Goal: Register for event/course

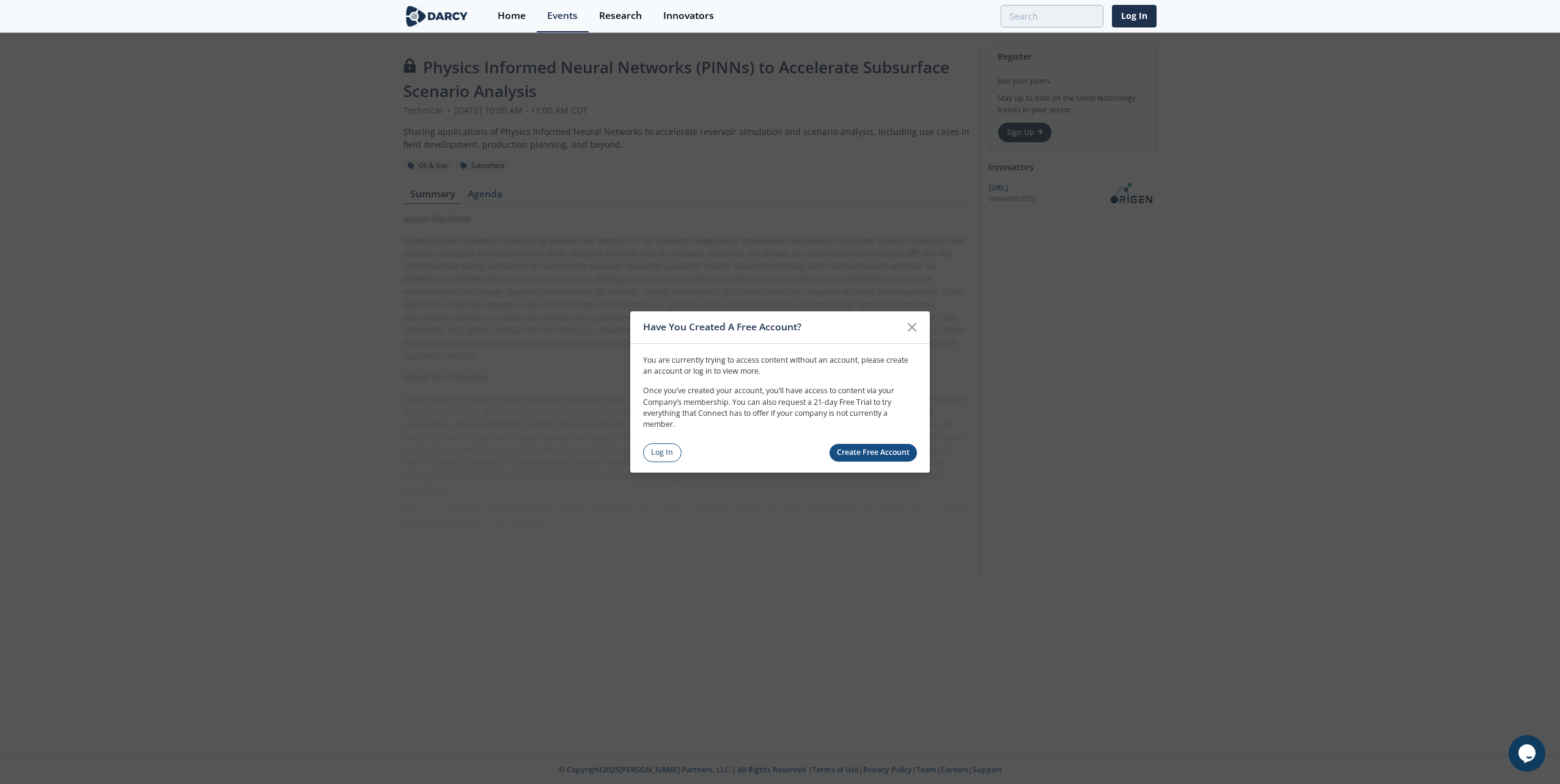
click at [487, 688] on div "Have You Created A Free Account? You are currently trying to access content wit…" at bounding box center [780, 392] width 1560 height 784
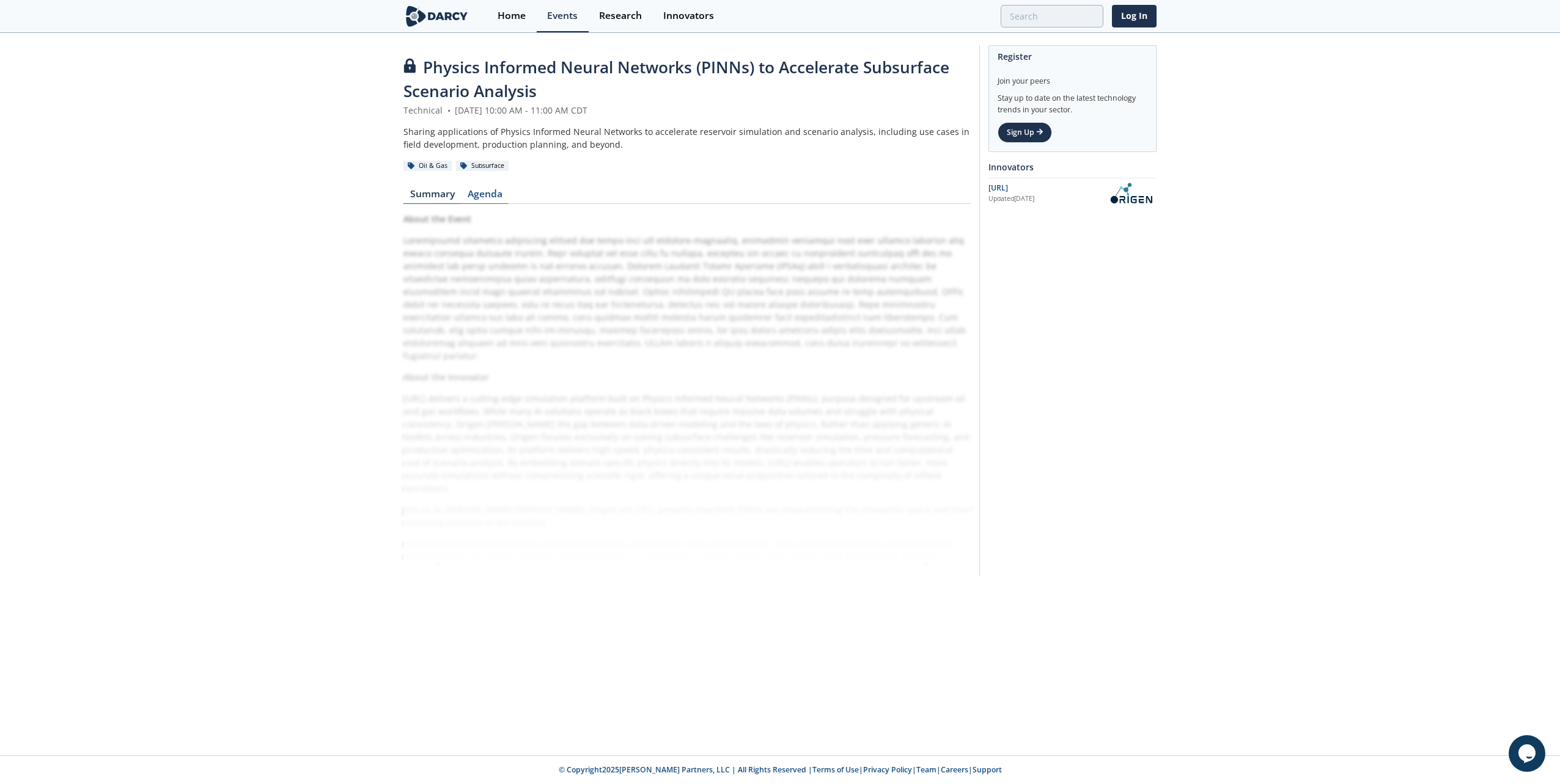
click at [496, 196] on link "Agenda" at bounding box center [484, 197] width 47 height 14
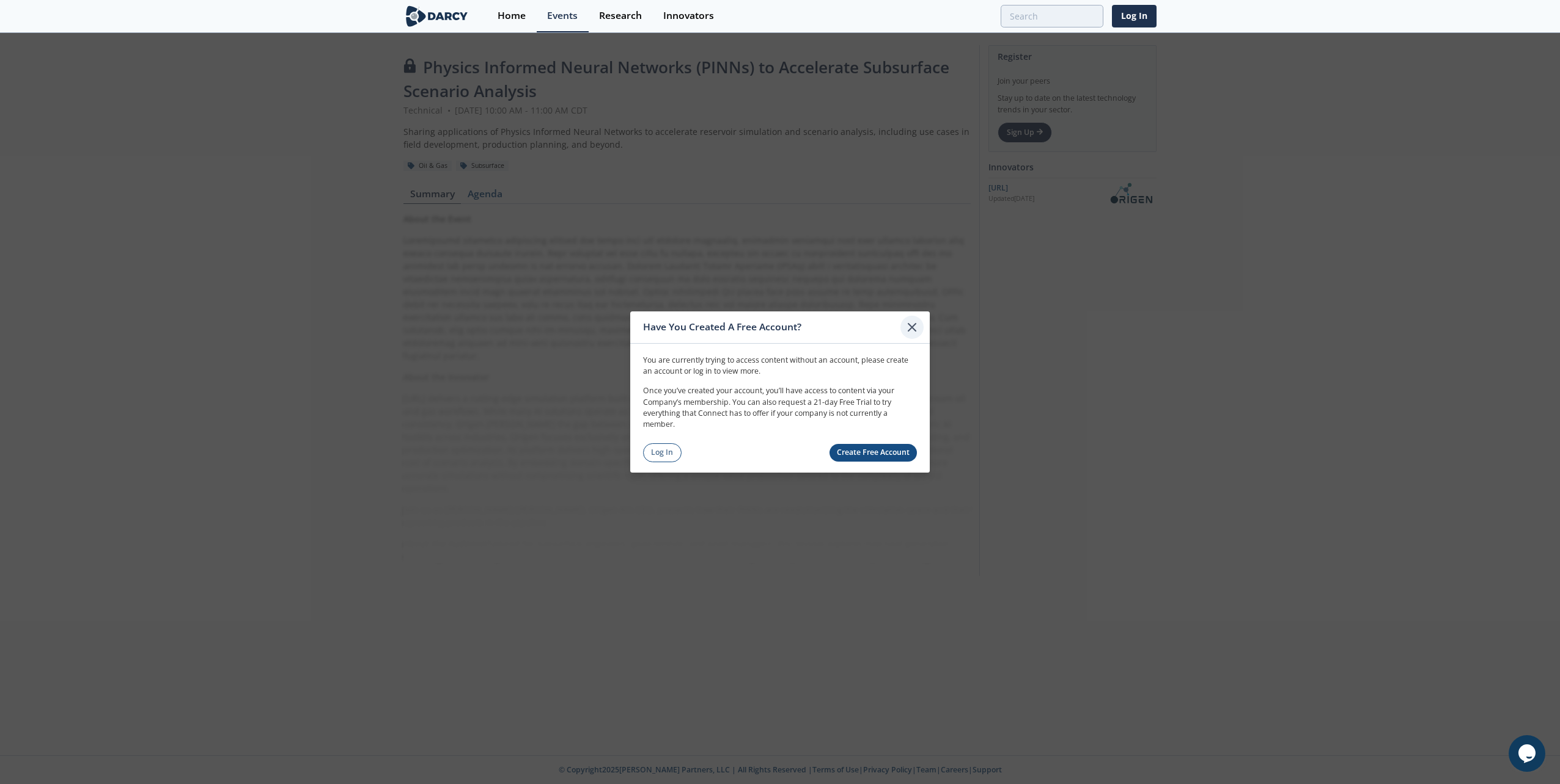
click at [911, 326] on icon at bounding box center [911, 327] width 7 height 7
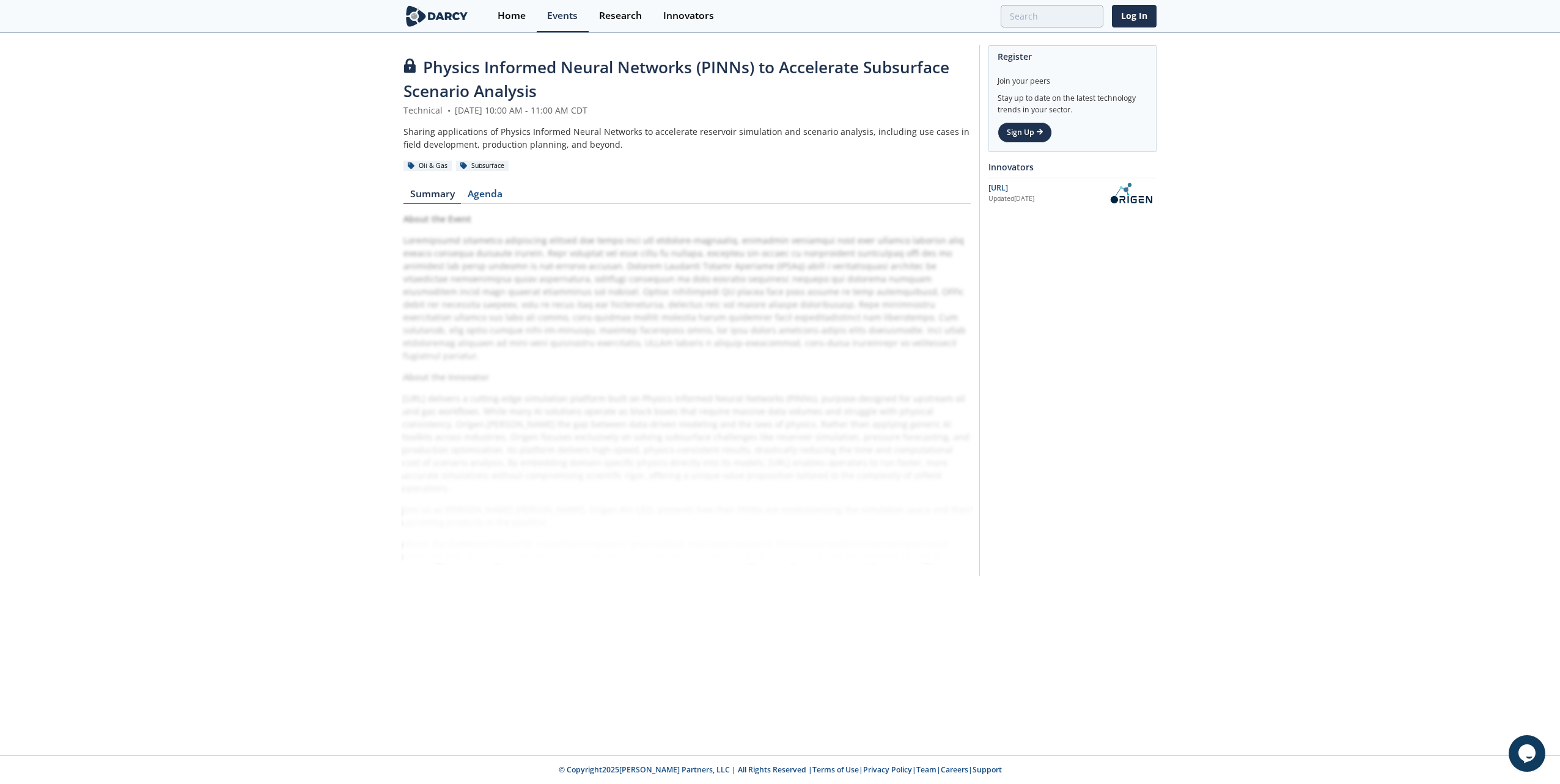
click at [779, 712] on div "Physics Informed Neural Networks (PINNs) to Accelerate Subsurface Scenario Anal…" at bounding box center [780, 394] width 1560 height 721
click at [1022, 128] on link "Sign Up" at bounding box center [1024, 132] width 55 height 21
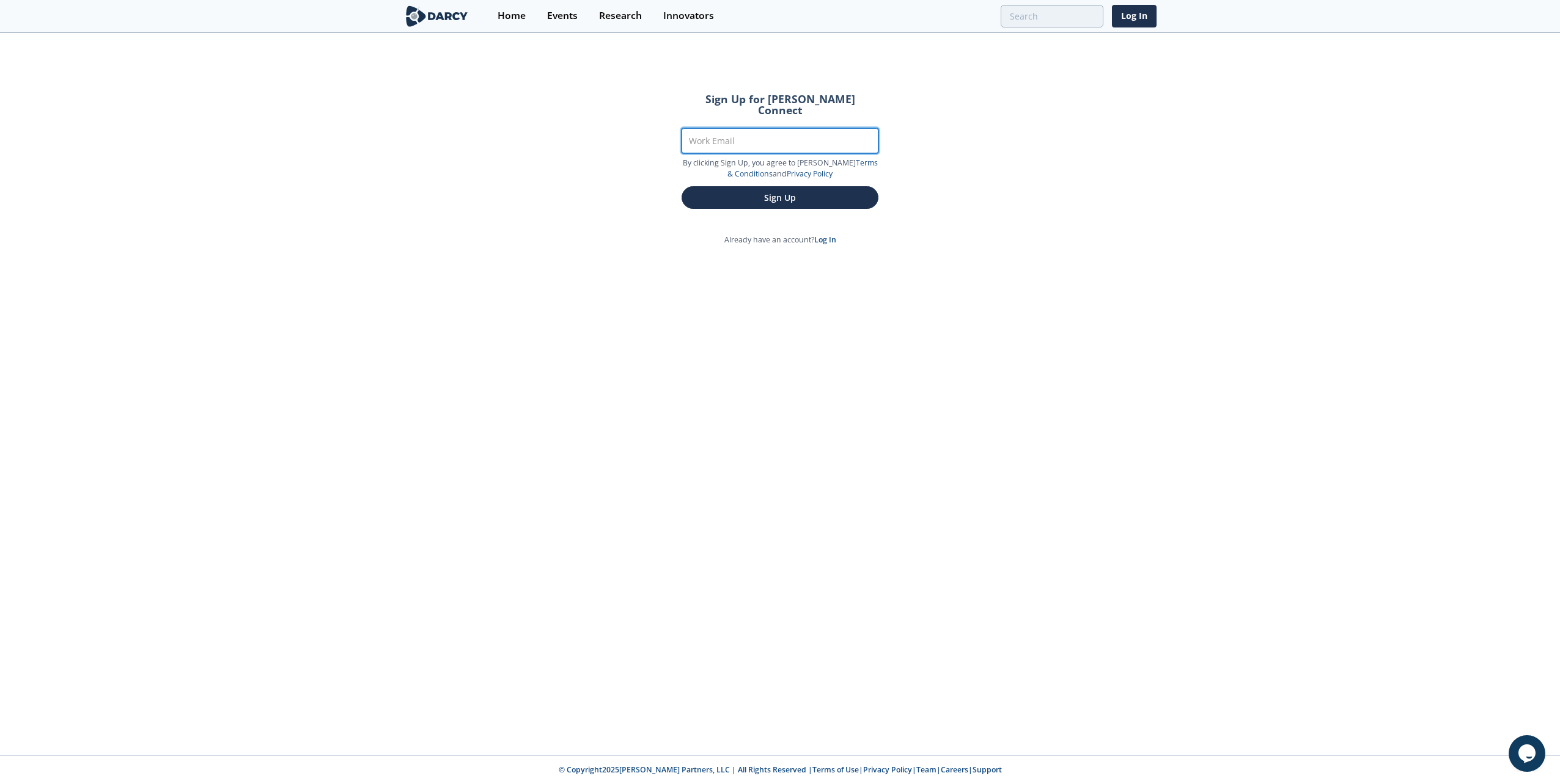
click at [750, 128] on input "Work Email" at bounding box center [780, 140] width 197 height 25
type input "a"
type input "[EMAIL_ADDRESS][DOMAIN_NAME]"
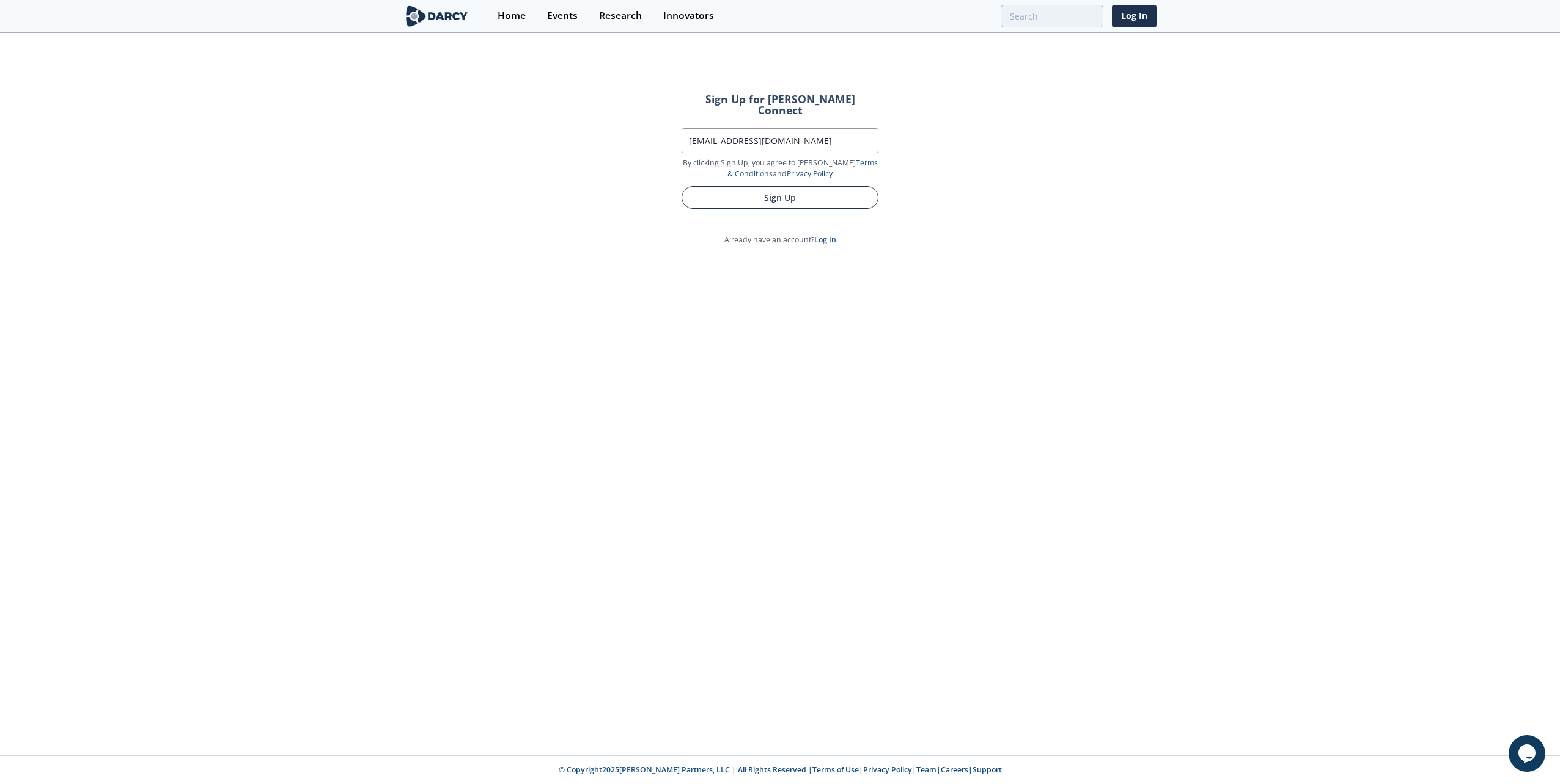
click at [758, 189] on button "Sign Up" at bounding box center [780, 197] width 197 height 22
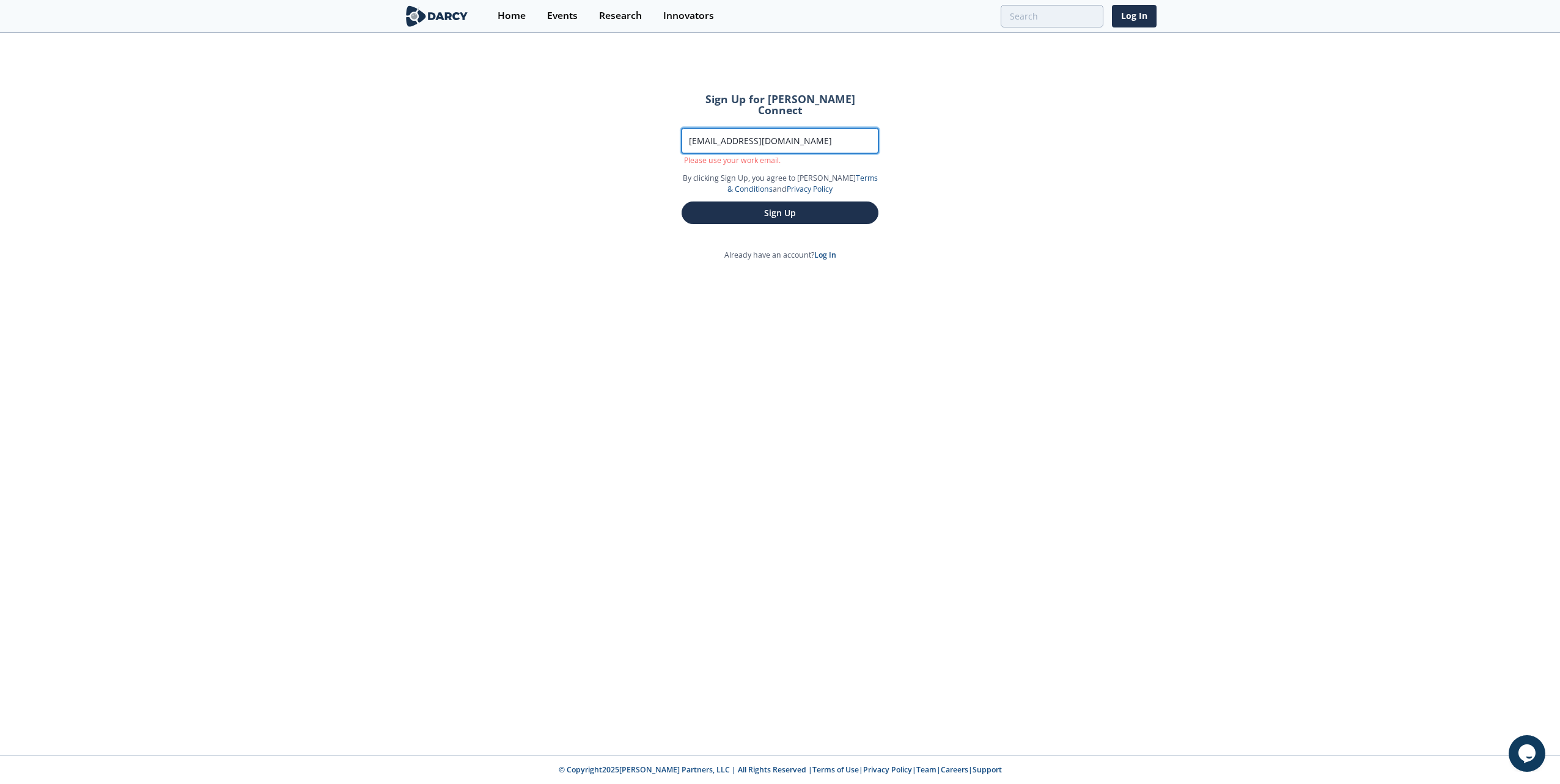
click at [814, 128] on input "[EMAIL_ADDRESS][DOMAIN_NAME]" at bounding box center [780, 140] width 197 height 25
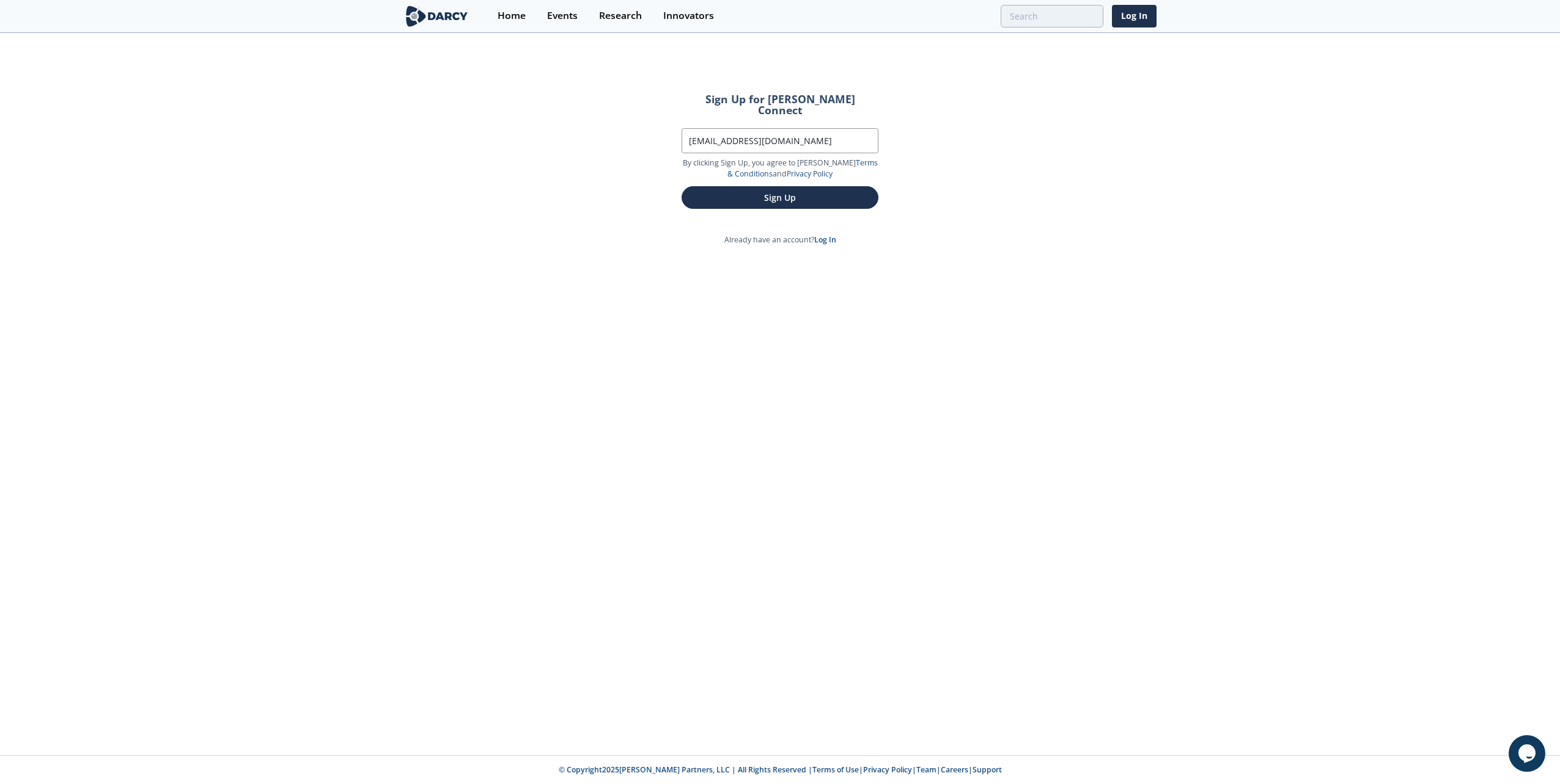
click at [1110, 170] on div "Sign Up for [PERSON_NAME] Connect Work Email [EMAIL_ADDRESS][DOMAIN_NAME] By cl…" at bounding box center [780, 394] width 1560 height 721
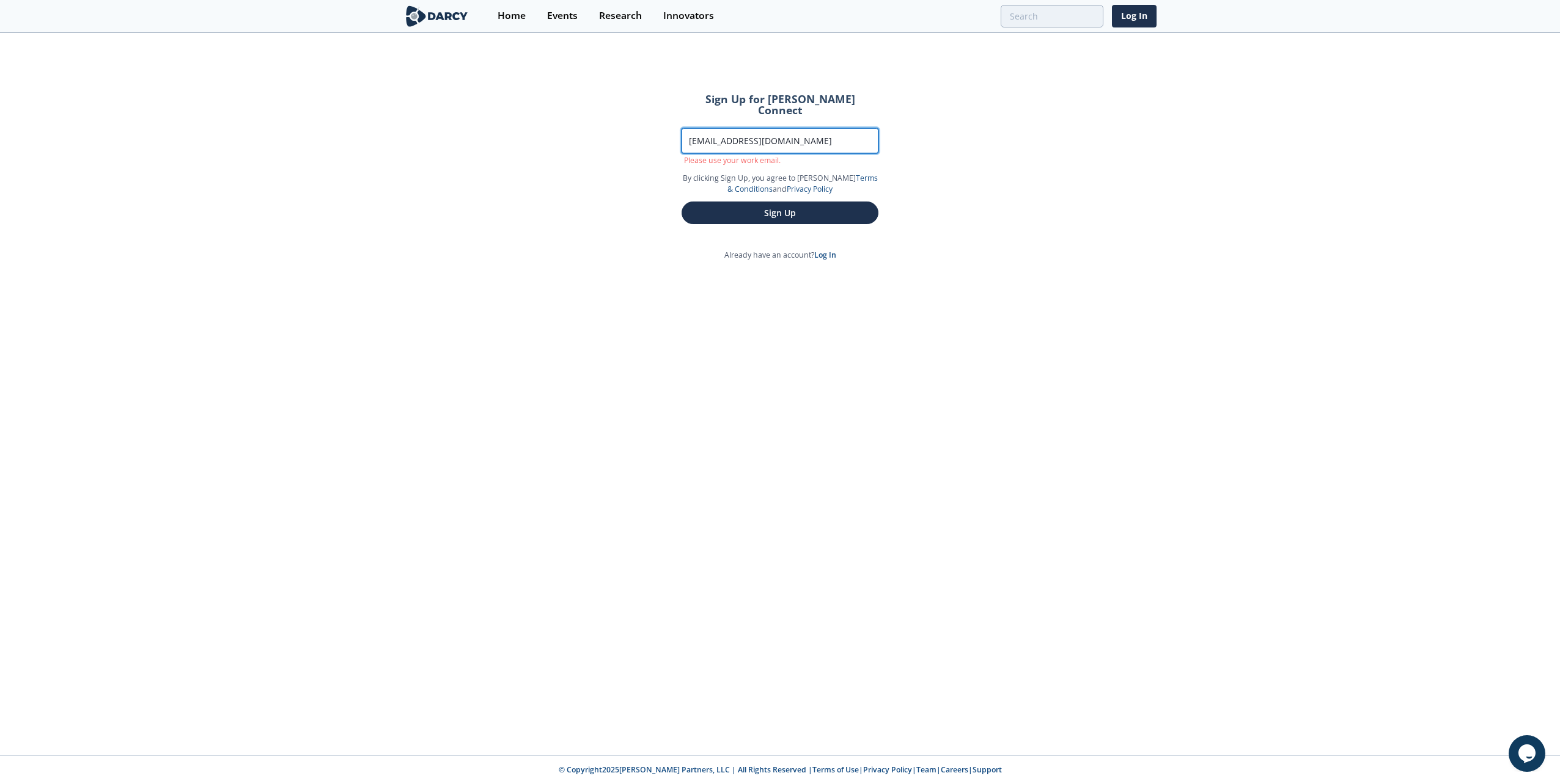
drag, startPoint x: 801, startPoint y: 128, endPoint x: -3, endPoint y: 114, distance: 804.1
click at [0, 114] on html "Have You Created A Free Account? You are currently trying to access content wit…" at bounding box center [780, 392] width 1560 height 784
